Goal: Task Accomplishment & Management: Manage account settings

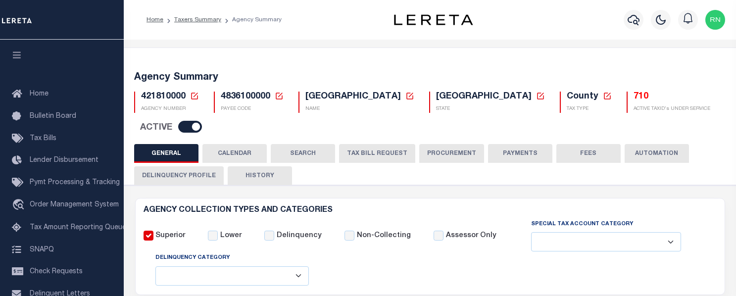
select select
click at [198, 97] on icon at bounding box center [194, 96] width 9 height 9
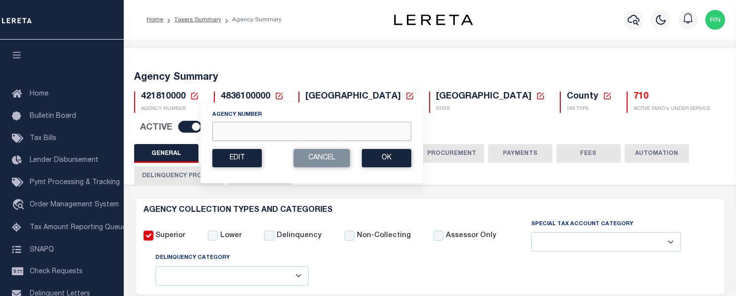
click at [234, 128] on input "Agency Number" at bounding box center [311, 131] width 199 height 19
type input "090280000"
click at [370, 149] on button "Ok" at bounding box center [386, 158] width 49 height 18
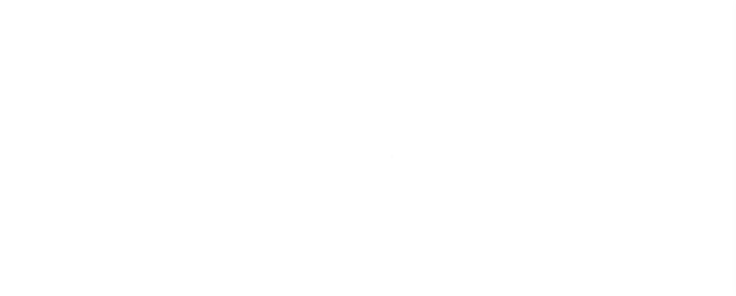
select select
checkbox input "false"
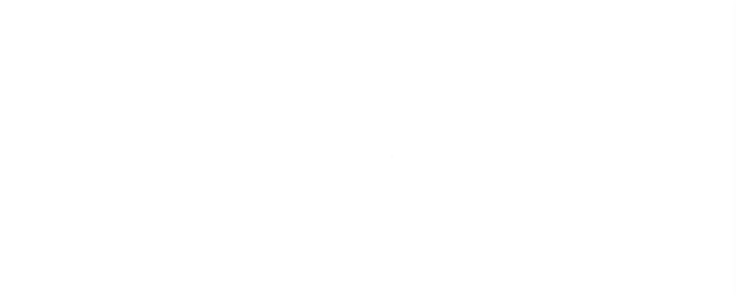
checkbox input "false"
type input "1205500000"
